Goal: Task Accomplishment & Management: Complete application form

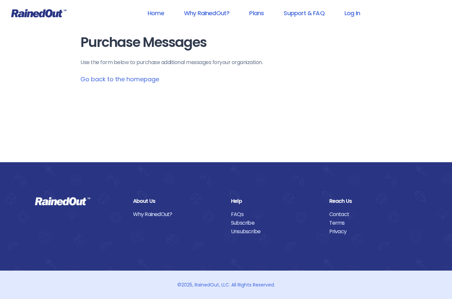
click at [359, 13] on link "Log In" at bounding box center [352, 13] width 33 height 15
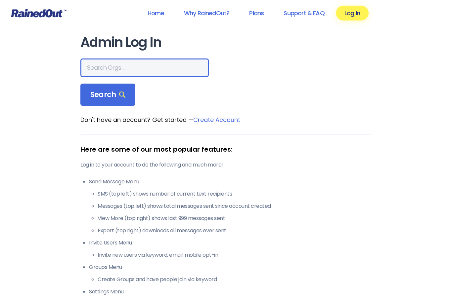
click at [167, 66] on input "text" at bounding box center [144, 68] width 128 height 19
click at [125, 99] on div "Search" at bounding box center [107, 95] width 55 height 22
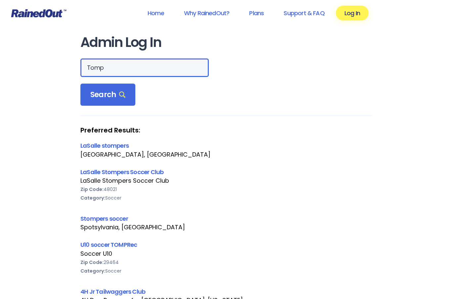
click at [144, 68] on input "Tomp" at bounding box center [144, 68] width 128 height 19
type input "T"
type input "[GEOGRAPHIC_DATA]"
click at [128, 95] on div "Search" at bounding box center [107, 95] width 55 height 22
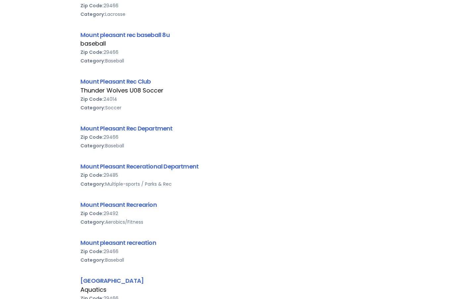
scroll to position [277, 0]
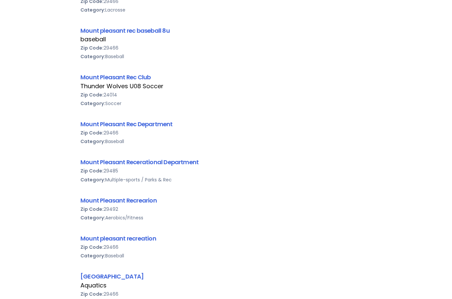
click at [154, 124] on link "Mount Pleasant Rec Department" at bounding box center [126, 124] width 92 height 8
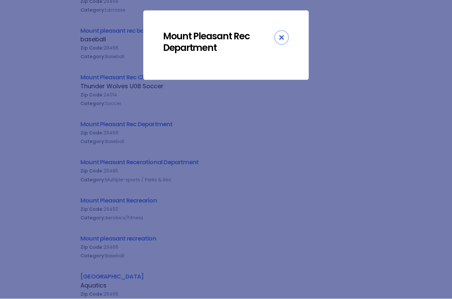
scroll to position [277, 0]
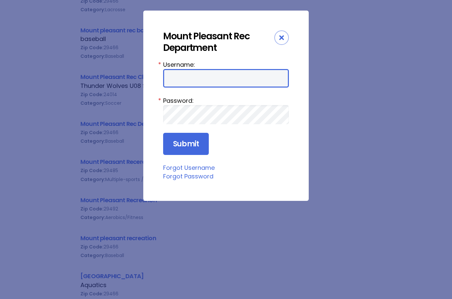
click at [254, 77] on input "Username:" at bounding box center [226, 78] width 126 height 19
type input "[PERSON_NAME][EMAIL_ADDRESS][PERSON_NAME][DOMAIN_NAME]"
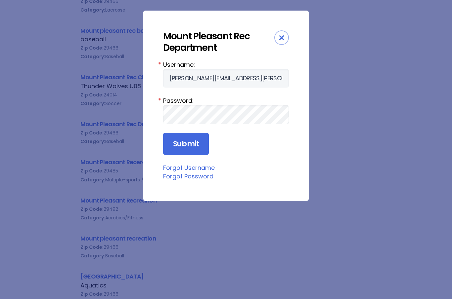
click at [199, 139] on input "Submit" at bounding box center [186, 144] width 46 height 22
